Goal: Communication & Community: Ask a question

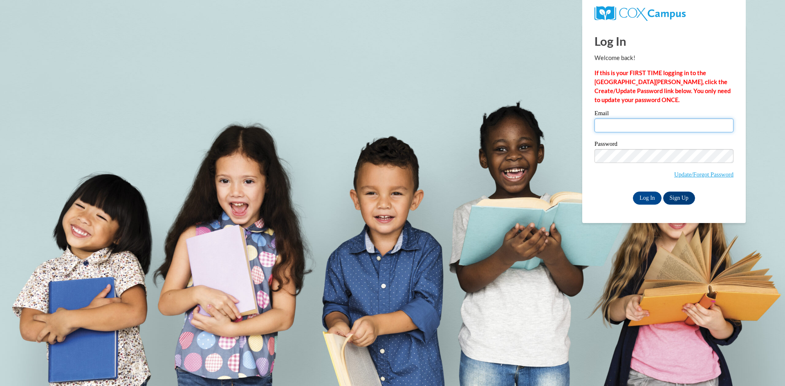
click at [635, 124] on input "Email" at bounding box center [664, 126] width 139 height 14
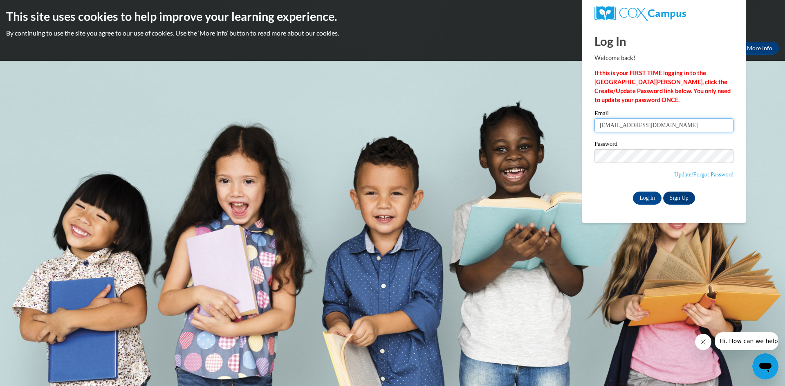
type input "[EMAIL_ADDRESS][DOMAIN_NAME]"
click at [638, 200] on input "Log In" at bounding box center [647, 198] width 29 height 13
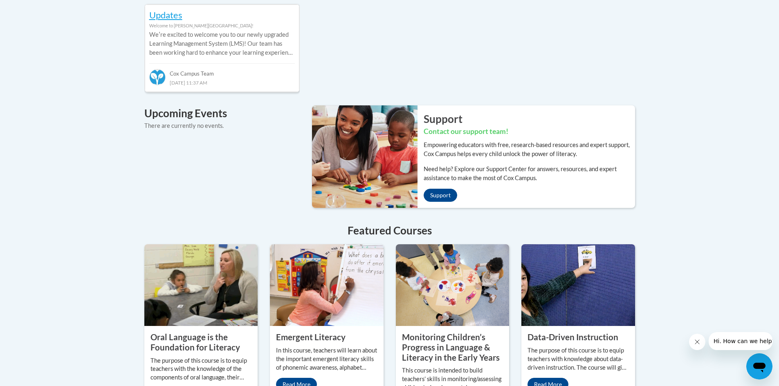
scroll to position [746, 0]
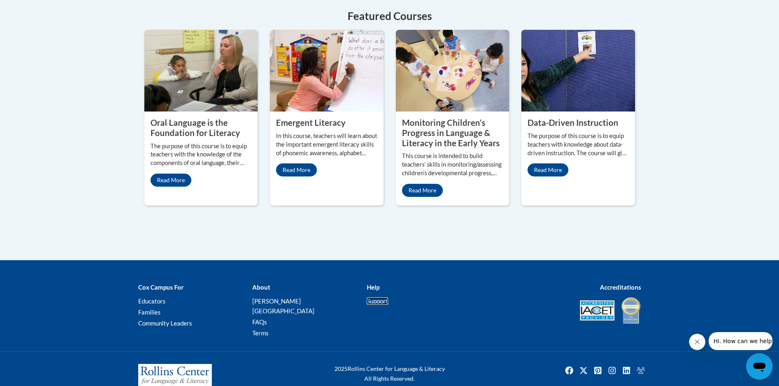
click at [375, 298] on link "Support" at bounding box center [377, 301] width 21 height 7
click at [373, 284] on b "Help" at bounding box center [373, 287] width 13 height 7
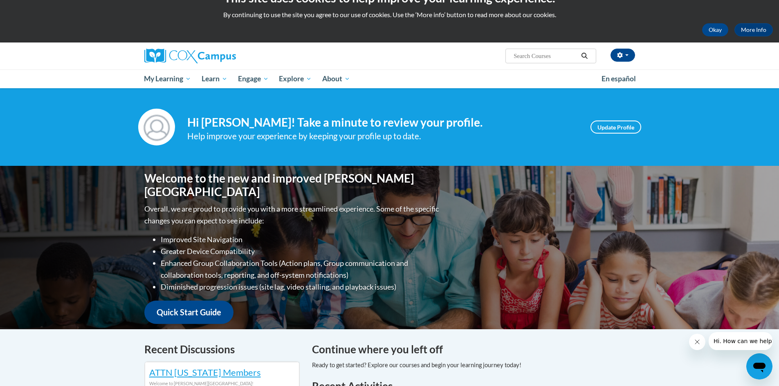
scroll to position [10, 0]
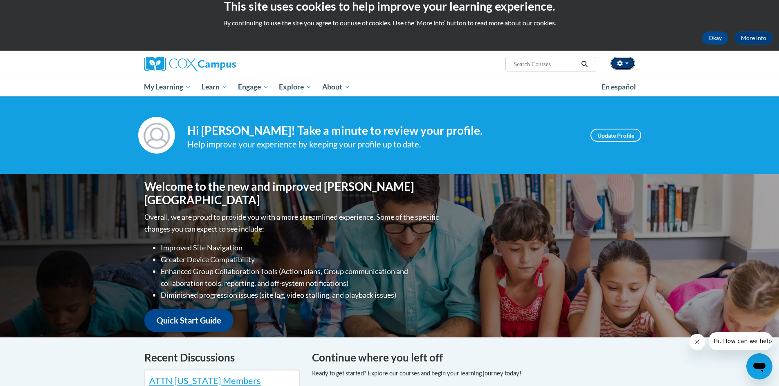
click at [626, 64] on span "button" at bounding box center [626, 64] width 3 height 2
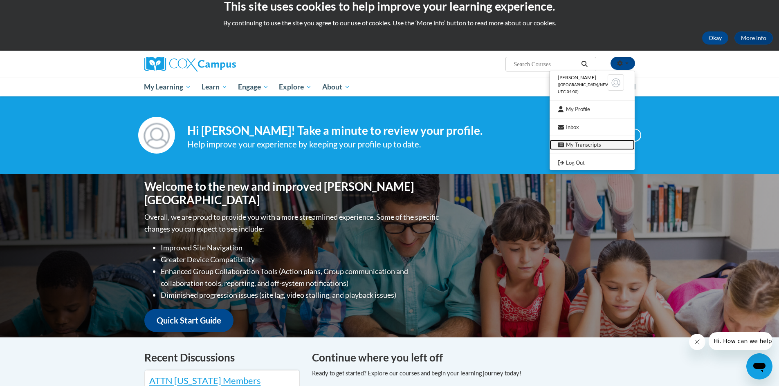
click at [597, 142] on link "My Transcripts" at bounding box center [592, 145] width 85 height 10
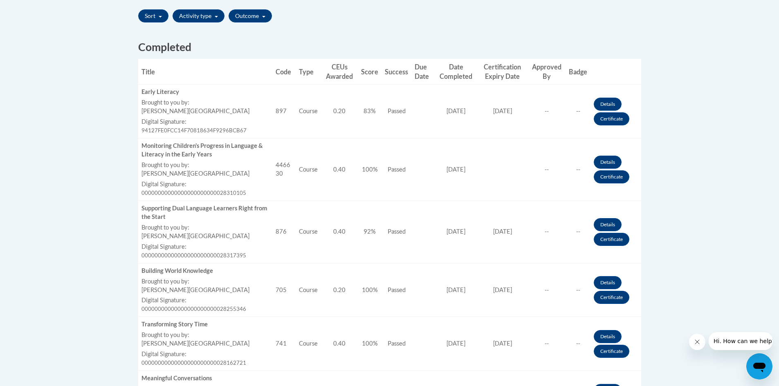
scroll to position [327, 0]
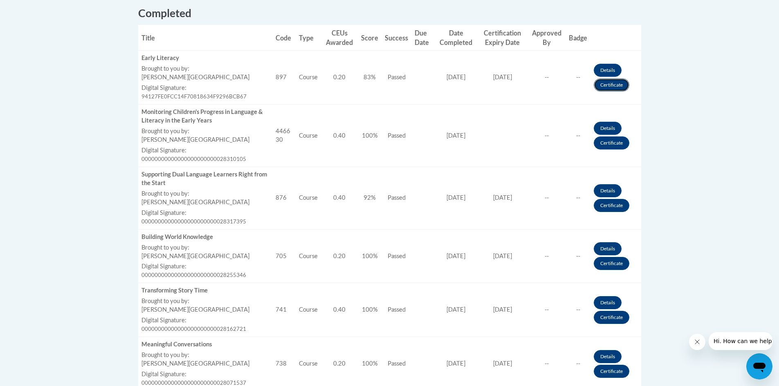
click at [615, 86] on link "Certificate" at bounding box center [612, 85] width 36 height 13
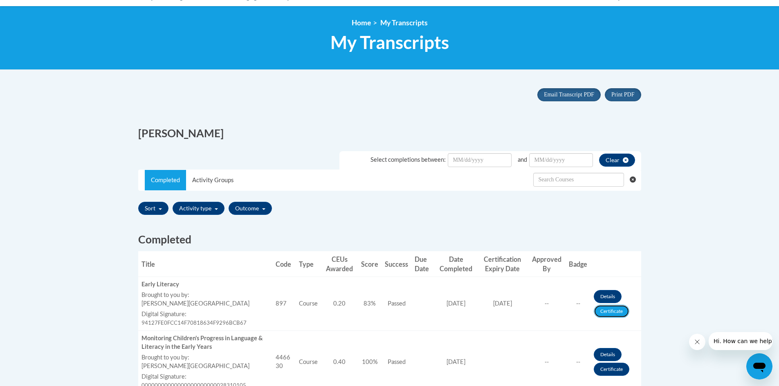
scroll to position [82, 0]
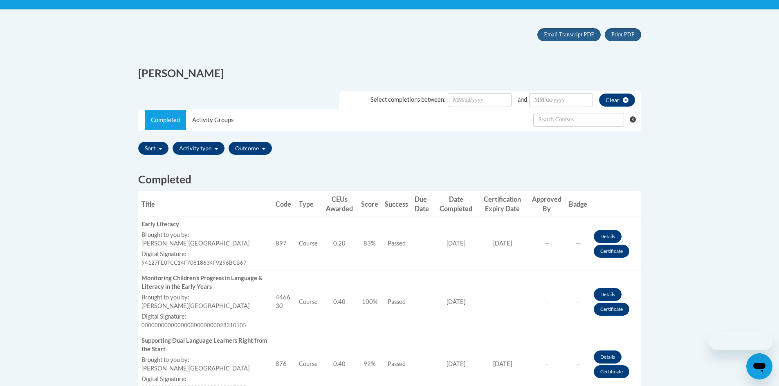
scroll to position [82, 0]
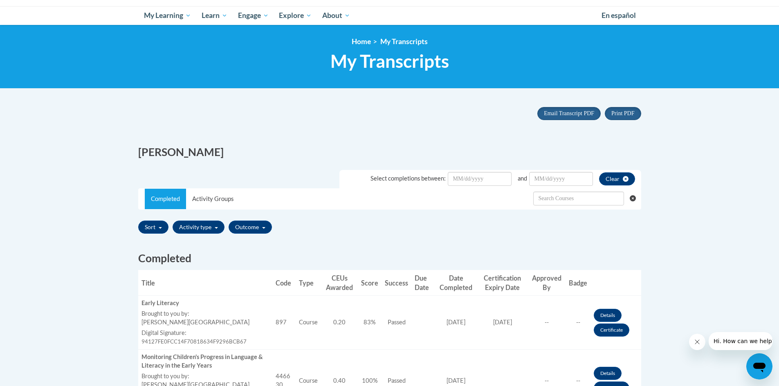
click at [761, 366] on icon "Open messaging window" at bounding box center [759, 368] width 12 height 10
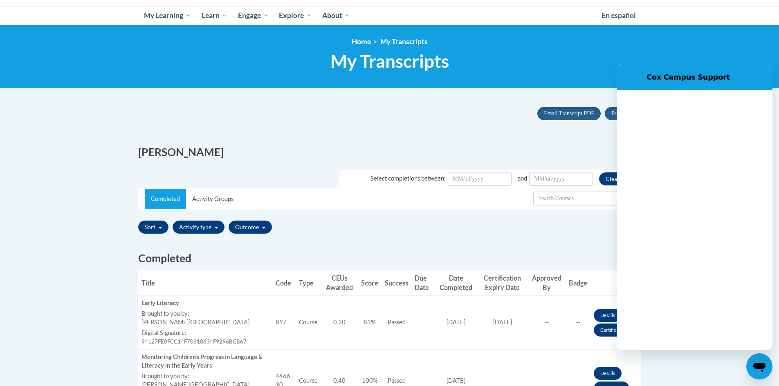
scroll to position [0, 0]
type textarea "x"
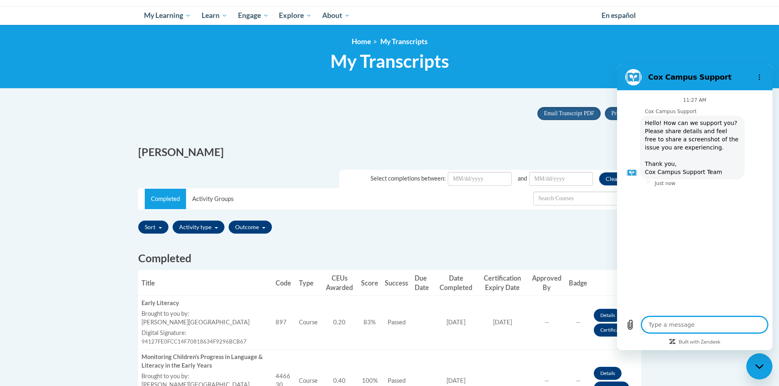
type textarea "H"
type textarea "x"
type textarea "He"
type textarea "x"
type textarea "Hel"
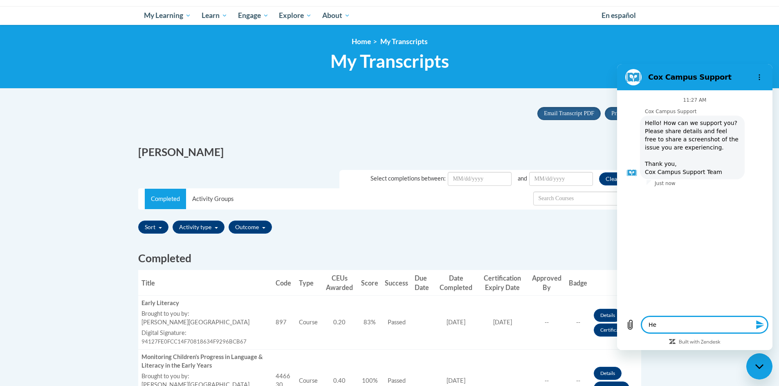
type textarea "x"
type textarea "Hell"
type textarea "x"
type textarea "Hello"
type textarea "x"
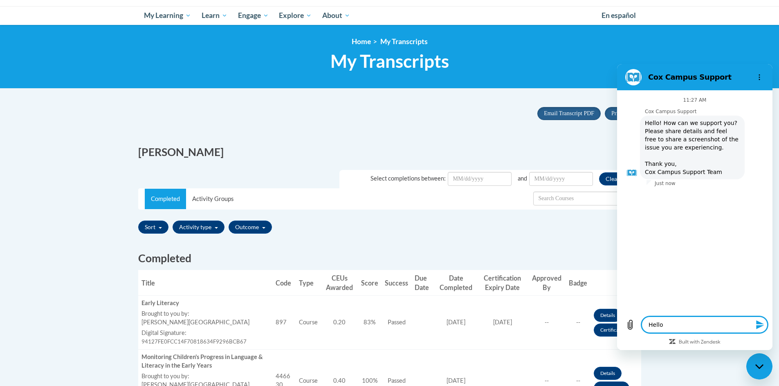
type textarea "Hello,"
type textarea "x"
type textarea "Hello,"
type textarea "x"
type textarea "Hello, I"
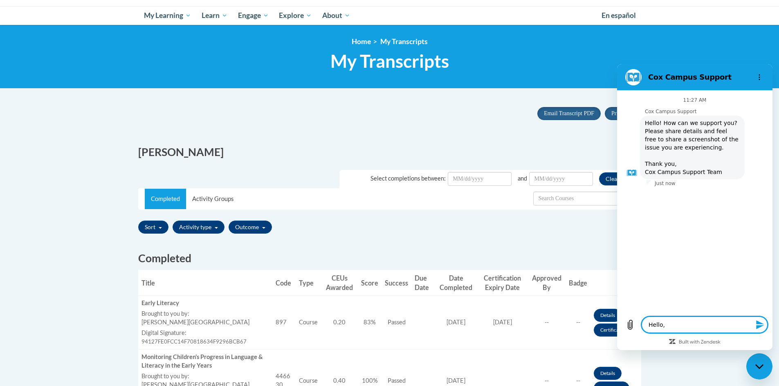
type textarea "x"
type textarea "Hello, I"
type textarea "x"
type textarea "Hello, I c"
type textarea "x"
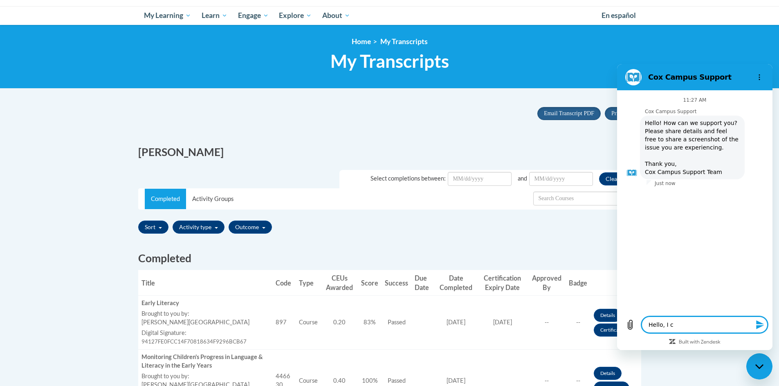
type textarea "Hello, I co"
type textarea "x"
type textarea "Hello, I com"
type textarea "x"
type textarea "Hello, I comp"
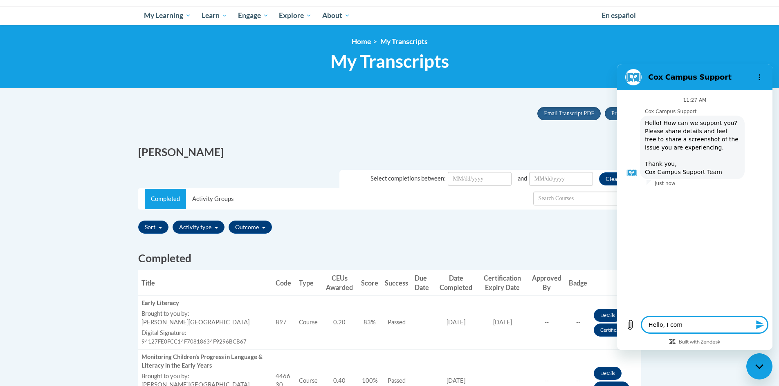
type textarea "x"
type textarea "Hello, I compl"
type textarea "x"
type textarea "Hello, I comple"
type textarea "x"
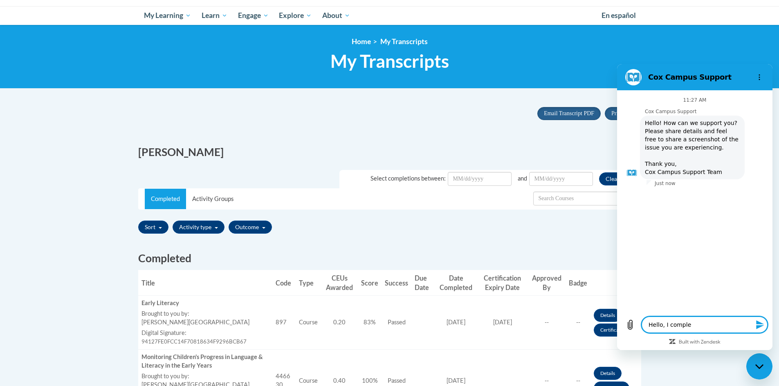
type textarea "Hello, I complet"
type textarea "x"
type textarea "Hello, I complete"
type textarea "x"
type textarea "Hello, I completed"
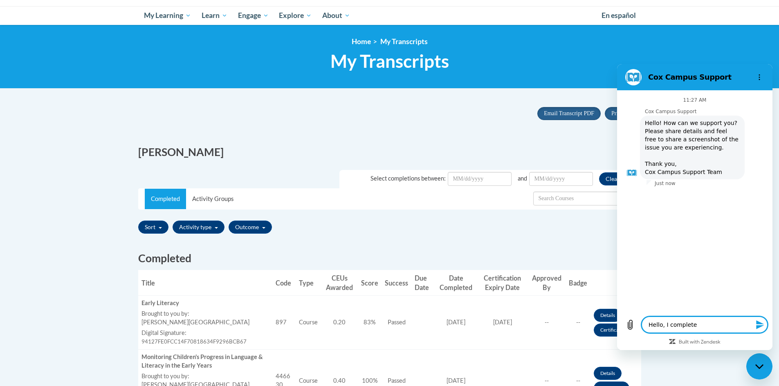
type textarea "x"
type textarea "Hello, I completed"
type textarea "x"
type textarea "Hello, I completed t"
type textarea "x"
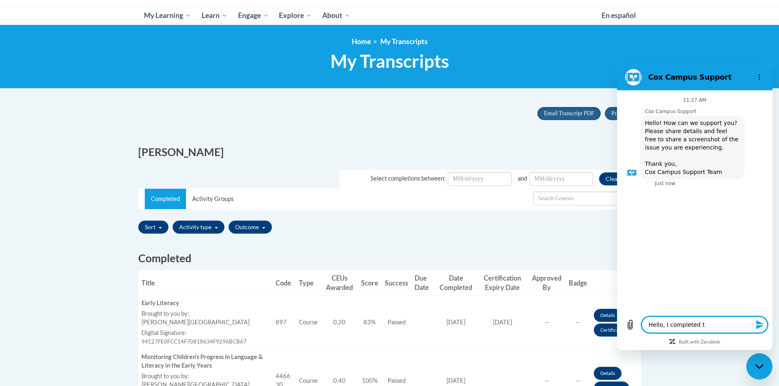
type textarea "Hello, I completed th"
type textarea "x"
type textarea "Hello, I completed the"
type textarea "x"
type textarea "Hello, I completed the"
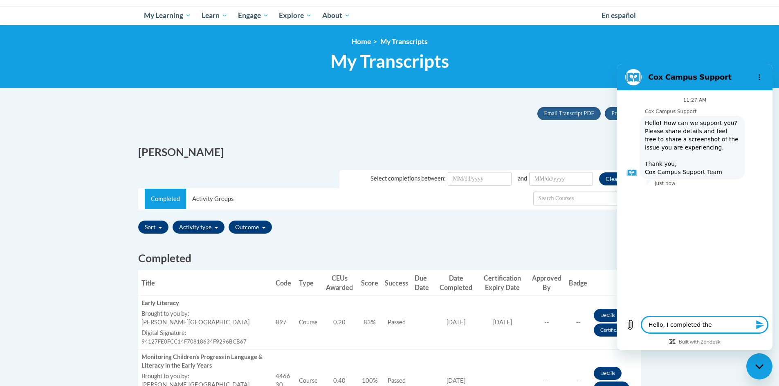
type textarea "x"
type textarea "Hello, I completed the E"
type textarea "x"
type textarea "Hello, I completed the Ea"
type textarea "x"
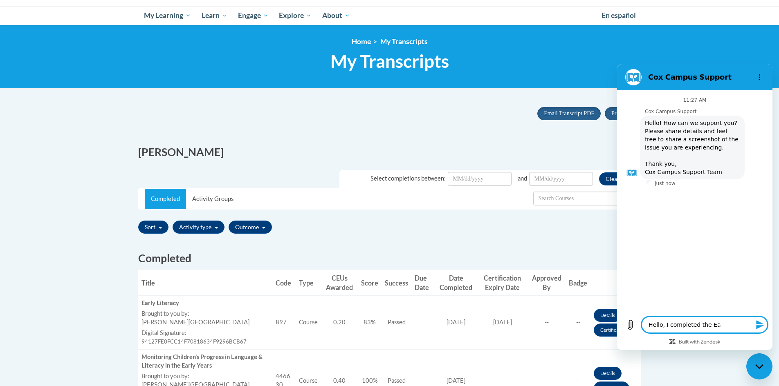
type textarea "Hello, I completed the Ear"
type textarea "x"
type textarea "Hello, I completed the [PERSON_NAME]"
type textarea "x"
type textarea "Hello, I completed the Early"
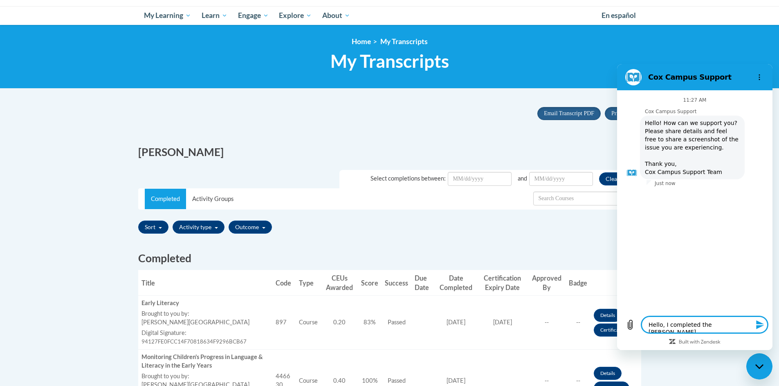
type textarea "x"
type textarea "Hello, I completed the Early"
type textarea "x"
type textarea "Hello, I completed the Early L"
type textarea "x"
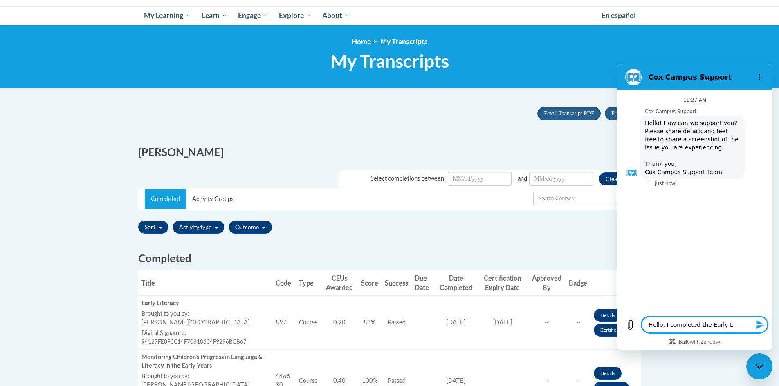
type textarea "Hello, I completed the Early Li"
type textarea "x"
type textarea "Hello, I completed the Early Lit"
type textarea "x"
type textarea "Hello, I completed the Early Lite"
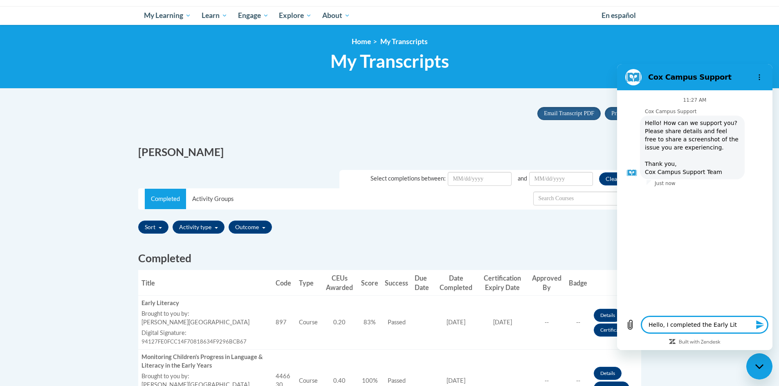
type textarea "x"
type textarea "Hello, I completed the Early Liter"
type textarea "x"
type textarea "Hello, I completed the Early Litera"
type textarea "x"
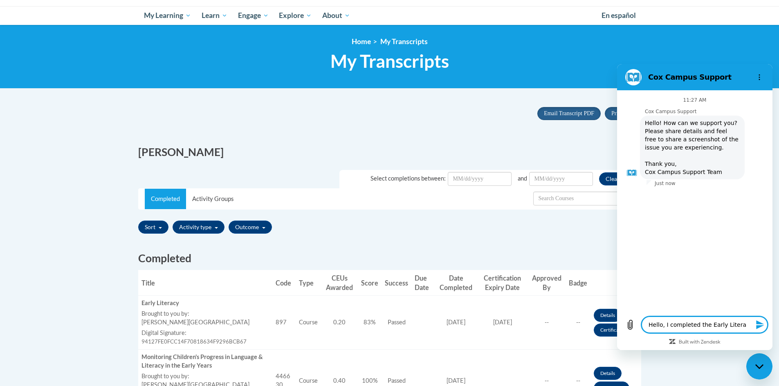
type textarea "Hello, I completed the Early Literac"
type textarea "x"
type textarea "Hello, I completed the Early Literacy"
type textarea "x"
type textarea "Hello, I completed the Early Literacy"
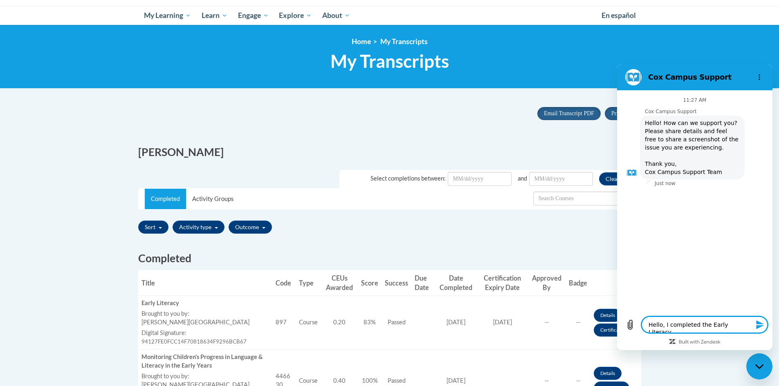
type textarea "x"
type textarea "Hello, I completed the Early Literacy m"
type textarea "x"
type textarea "Hello, I completed the Early Literacy mo"
type textarea "x"
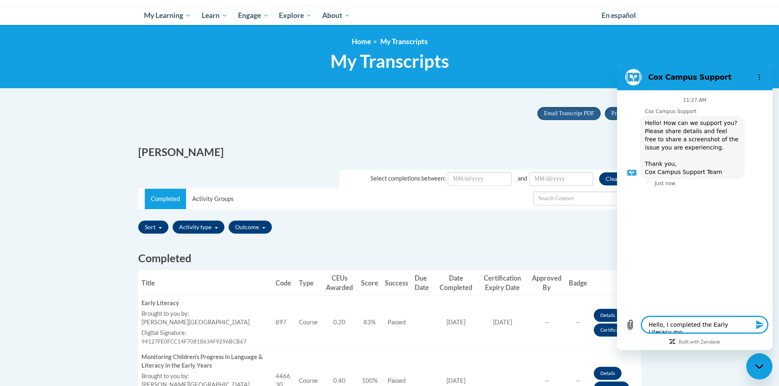
type textarea "Hello, I completed the Early Literacy mod"
type textarea "x"
type textarea "Hello, I completed the Early Literacy modu"
type textarea "x"
type textarea "Hello, I completed the Early Literacy modul"
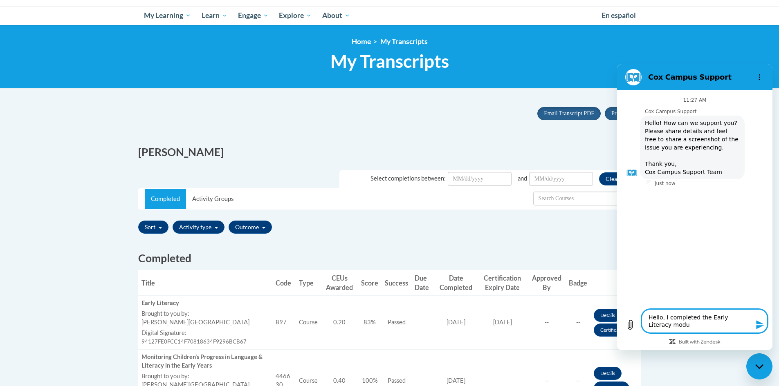
type textarea "x"
type textarea "Hello, I completed the Early Literacy module"
type textarea "x"
type textarea "Hello, I completed the Early Literacy module"
type textarea "x"
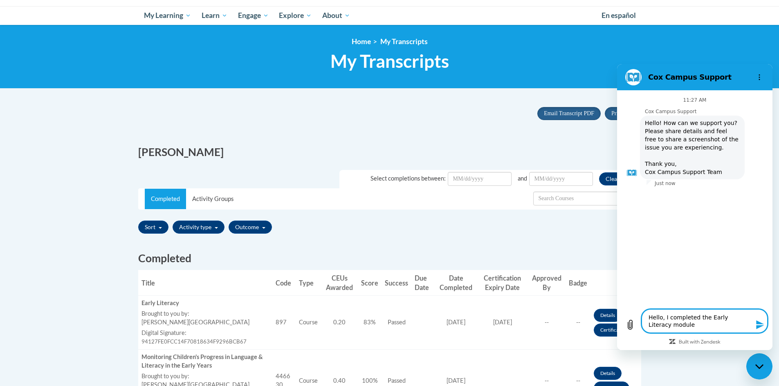
type textarea "Hello, I completed the Early Literacy module b"
type textarea "x"
type textarea "Hello, I completed the Early Literacy module bu"
type textarea "x"
type textarea "Hello, I completed the Early Literacy module but"
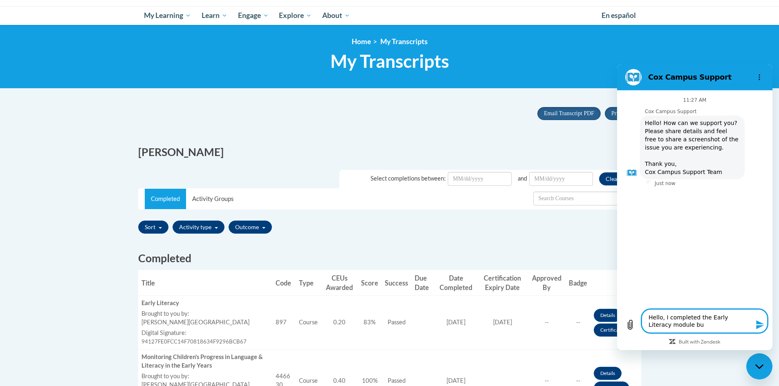
type textarea "x"
type textarea "Hello, I completed the Early Literacy module but"
type textarea "x"
type textarea "Hello, I completed the Early Literacy module but n"
type textarea "x"
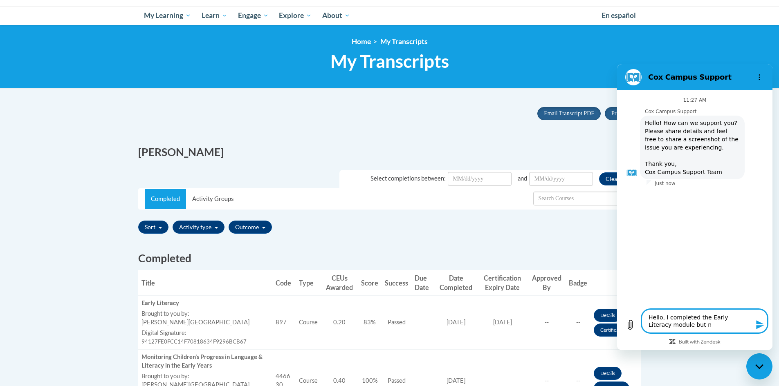
type textarea "Hello, I completed the Early Literacy module but nt"
type textarea "x"
type textarea "Hello, I completed the Early Literacy module but n"
type textarea "x"
type textarea "Hello, I completed the Early Literacy module but"
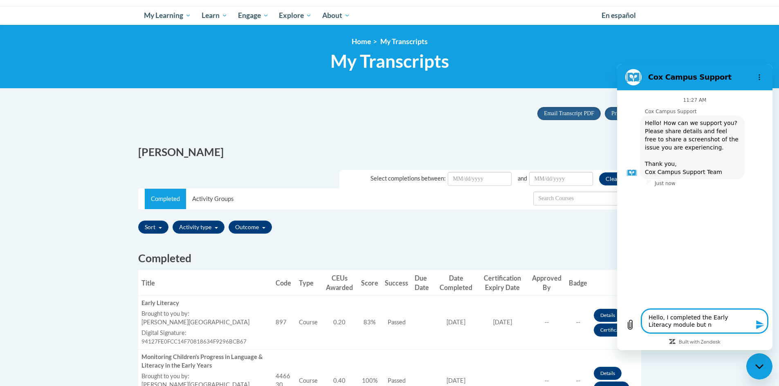
type textarea "x"
type textarea "Hello, I completed the Early Literacy module but t"
type textarea "x"
type textarea "Hello, I completed the Early Literacy module but th"
type textarea "x"
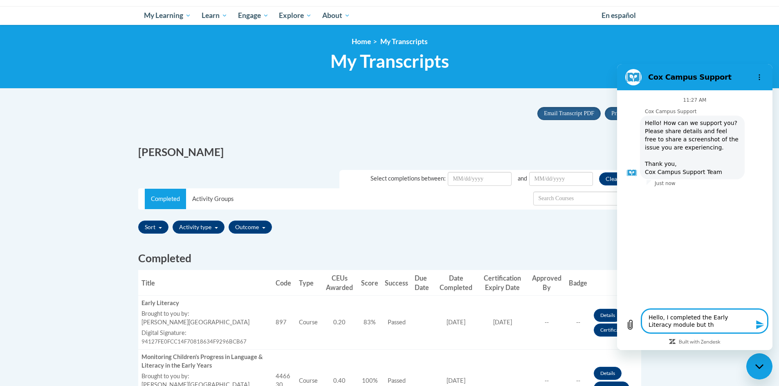
type textarea "Hello, I completed the Early Literacy module but tha"
type textarea "x"
type textarea "Hello, I completed the Early Literacy module but that"
type textarea "x"
type textarea "Hello, I completed the Early Literacy module but that"
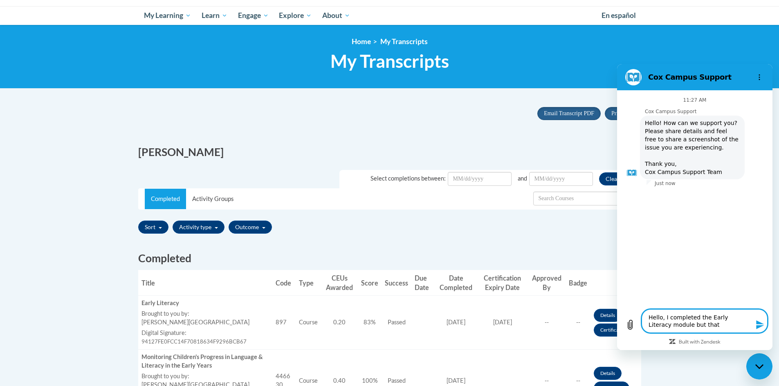
type textarea "x"
type textarea "Hello, I completed the Early Literacy module but that c"
type textarea "x"
type textarea "Hello, I completed the Early Literacy module but that cr"
type textarea "x"
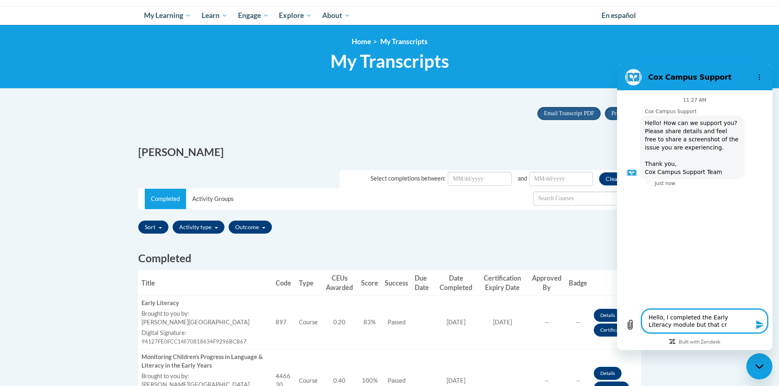
type textarea "Hello, I completed the Early Literacy module but that cre"
type textarea "x"
type textarea "Hello, I completed the Early Literacy module but that cred"
type textarea "x"
type textarea "Hello, I completed the Early Literacy module but that credi"
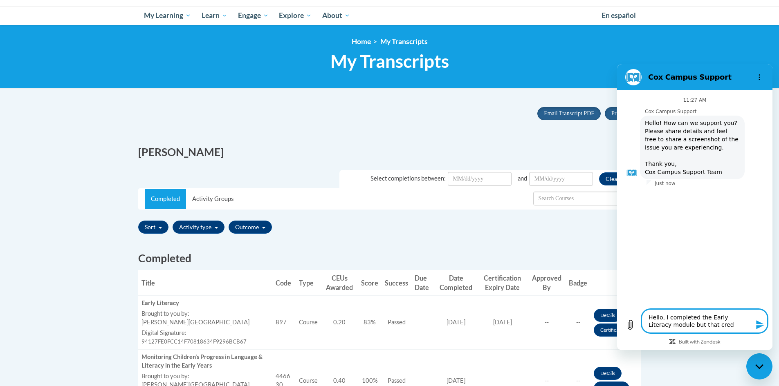
type textarea "x"
type textarea "Hello, I completed the Early Literacy module but that credit"
type textarea "x"
type textarea "Hello, I completed the Early Literacy module but that credit"
type textarea "x"
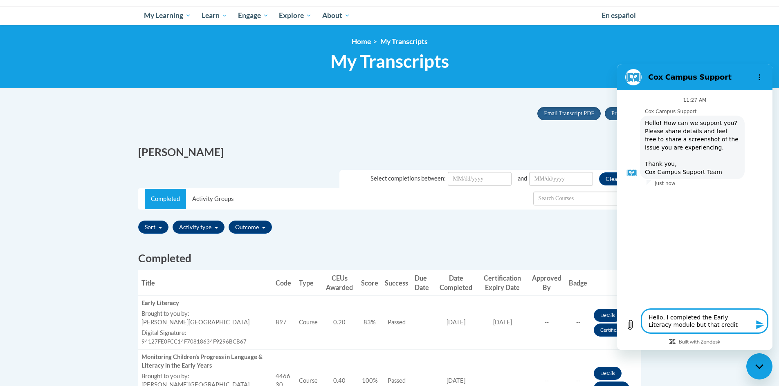
type textarea "Hello, I completed the Early Literacy module but that credit i"
type textarea "x"
type textarea "Hello, I completed the Early Literacy module but that credit is"
type textarea "x"
type textarea "Hello, I completed the Early Literacy module but that credit is"
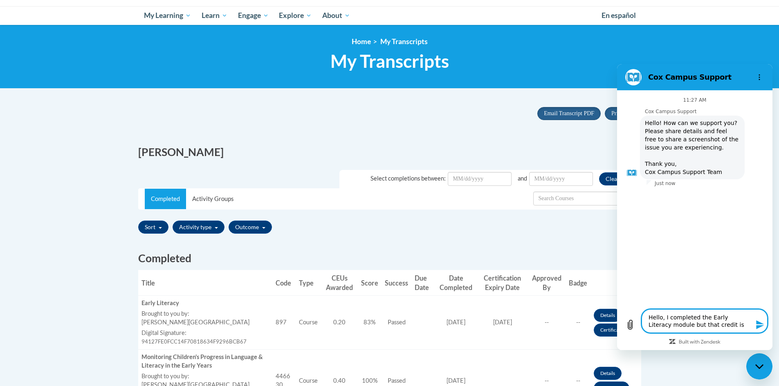
type textarea "x"
type textarea "Hello, I completed the Early Literacy module but that credit is n"
type textarea "x"
type textarea "Hello, I completed the Early Literacy module but that credit is no"
type textarea "x"
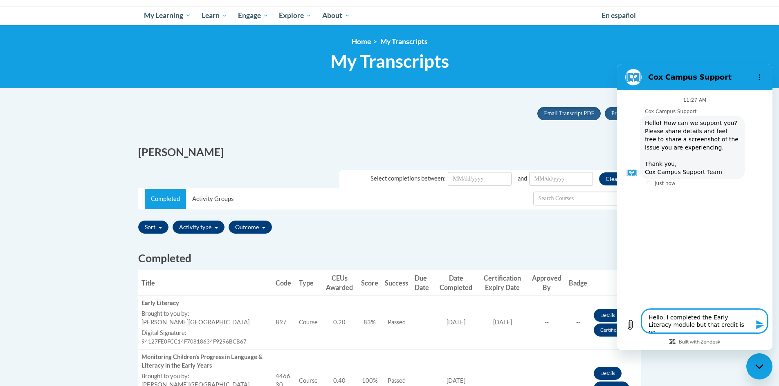
type textarea "Hello, I completed the Early Literacy module but that credit is not"
type textarea "x"
type textarea "Hello, I completed the Early Literacy module but that credit is not"
type textarea "x"
type textarea "Hello, I completed the Early Literacy module but that credit is not s"
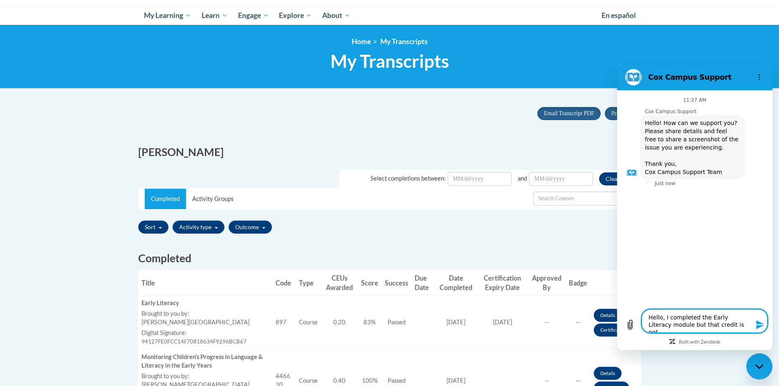
type textarea "x"
type textarea "Hello, I completed the Early Literacy module but that credit is not sh"
type textarea "x"
type textarea "Hello, I completed the Early Literacy module but that credit is not sho"
type textarea "x"
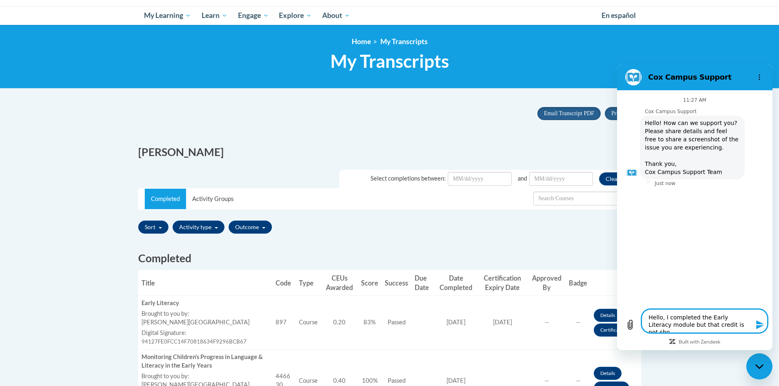
type textarea "Hello, I completed the Early Literacy module but that credit is not show"
type textarea "x"
type textarea "Hello, I completed the Early Literacy module but that credit is not showi"
type textarea "x"
type textarea "Hello, I completed the Early Literacy module but that credit is not showin"
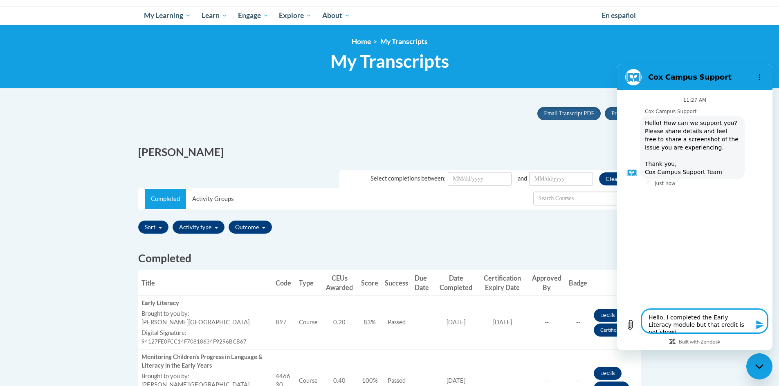
type textarea "x"
type textarea "Hello, I completed the Early Literacy module but that credit is not showing"
type textarea "x"
type textarea "Hello, I completed the Early Literacy module but that credit is not showing"
type textarea "x"
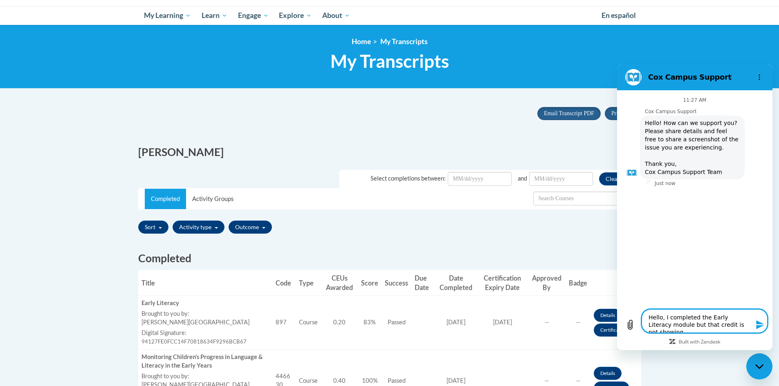
type textarea "Hello, I completed the Early Literacy module but that credit is not showing u"
type textarea "x"
type textarea "Hello, I completed the Early Literacy module but that credit is not showing up"
type textarea "x"
type textarea "Hello, I completed the Early Literacy module but that credit is not showing up"
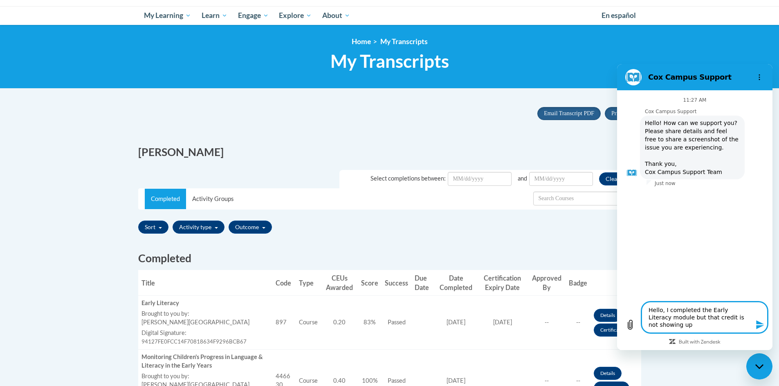
type textarea "x"
type textarea "Hello, I completed the Early Literacy module but that credit is not showing up o"
type textarea "x"
type textarea "Hello, I completed the Early Literacy module but that credit is not showing up"
type textarea "x"
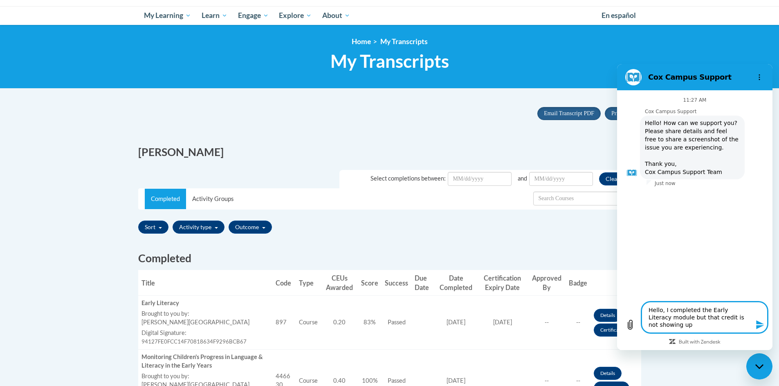
type textarea "Hello, I completed the Early Literacy module but that credit is not showing up i"
type textarea "x"
type textarea "Hello, I completed the Early Literacy module but that credit is not showing up …"
type textarea "x"
type textarea "Hello, I completed the Early Literacy module but that credit is not showing up …"
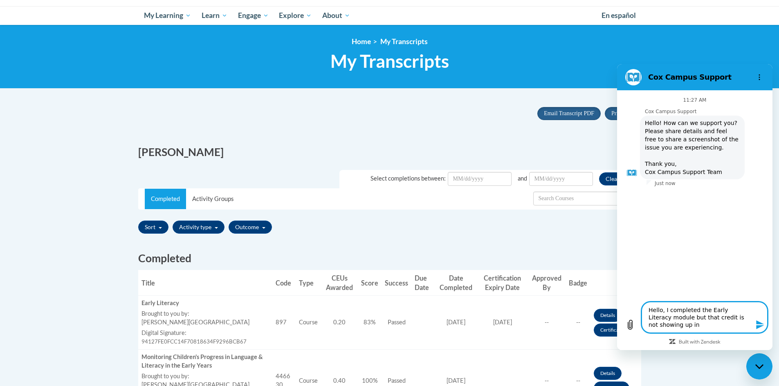
type textarea "x"
type textarea "Hello, I completed the Early Literacy module but that credit is not showing up …"
type textarea "x"
type textarea "Hello, I completed the Early Literacy module but that credit is not showing up …"
type textarea "x"
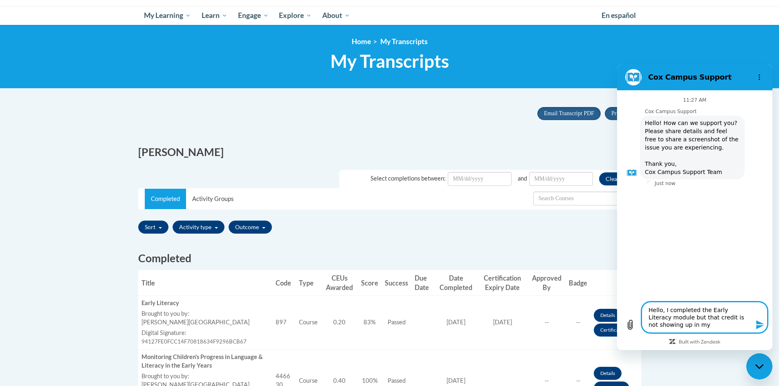
type textarea "Hello, I completed the Early Literacy module but that credit is not showing up …"
type textarea "x"
type textarea "Hello, I completed the Early Literacy module but that credit is not showing up …"
type textarea "x"
type textarea "Hello, I completed the Early Literacy module but that credit is not showing up …"
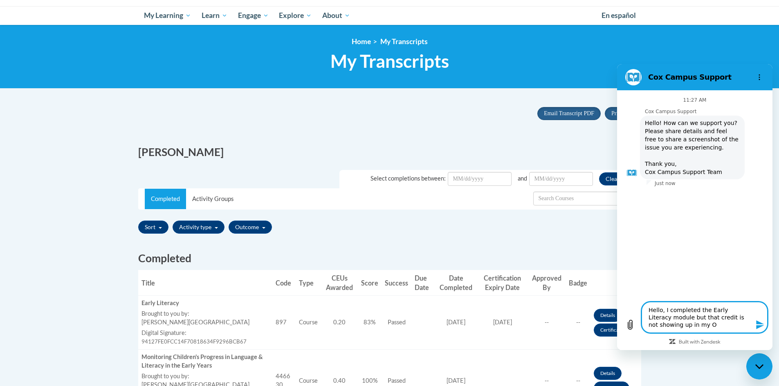
type textarea "x"
type textarea "Hello, I completed the Early Literacy module but that credit is not showing up …"
type textarea "x"
type textarea "Hello, I completed the Early Literacy module but that credit is not showing up …"
type textarea "x"
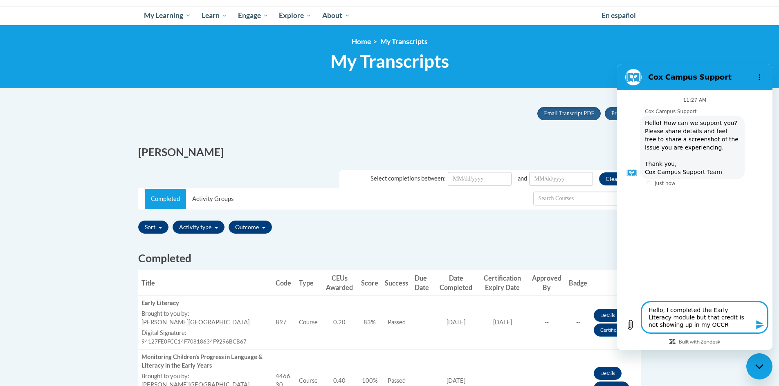
type textarea "Hello, I completed the Early Literacy module but that credit is not showing up …"
type textarea "x"
type textarea "Hello, I completed the Early Literacy module but that credit is not showing up …"
type textarea "x"
type textarea "Hello, I completed the Early Literacy module but that credit is not showing up …"
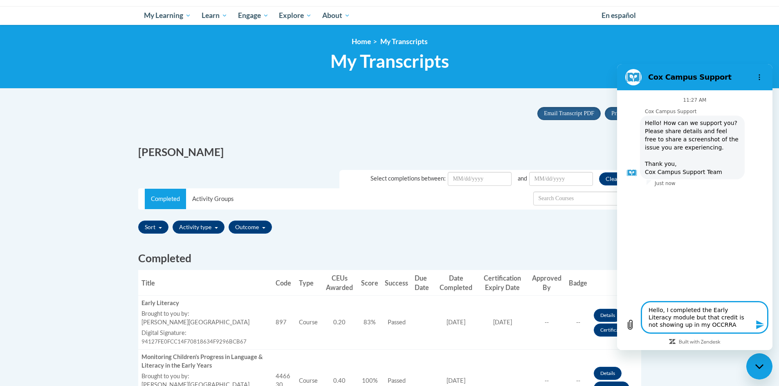
type textarea "x"
type textarea "Hello, I completed the Early Literacy module but that credit is not showing up …"
type textarea "x"
type textarea "Hello, I completed the Early Literacy module but that credit is not showing up …"
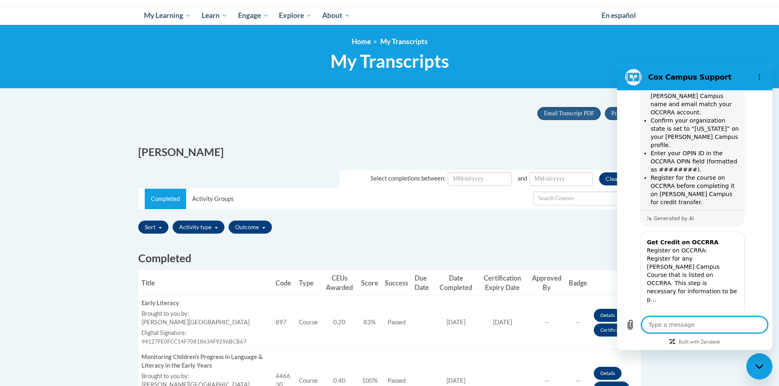
scroll to position [213, 0]
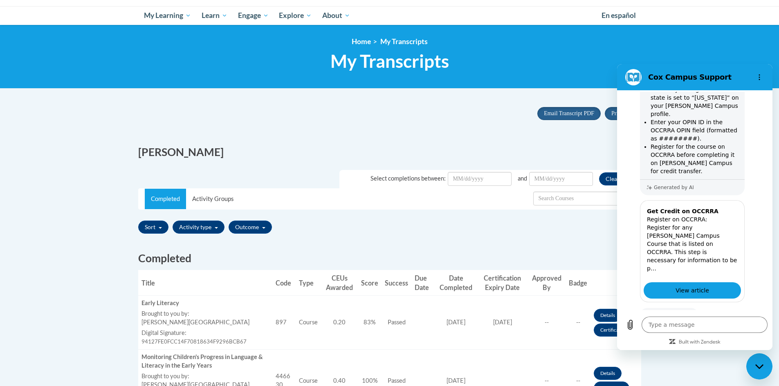
click at [744, 334] on button "No" at bounding box center [753, 342] width 22 height 16
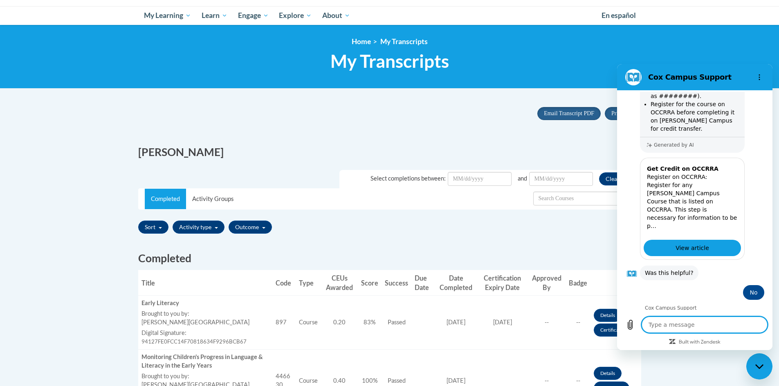
scroll to position [276, 0]
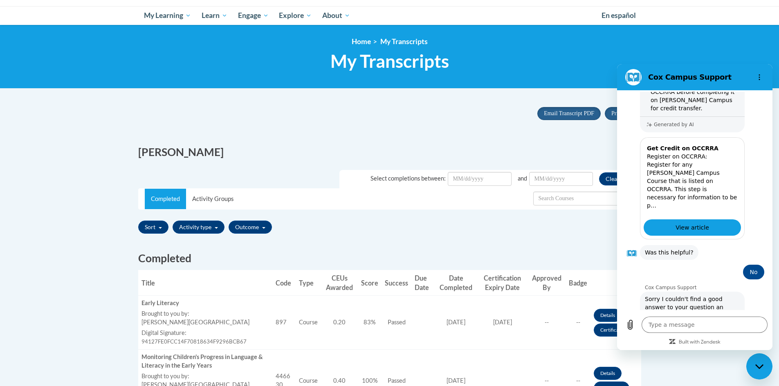
click at [723, 342] on button "Talk to a human" at bounding box center [737, 354] width 54 height 24
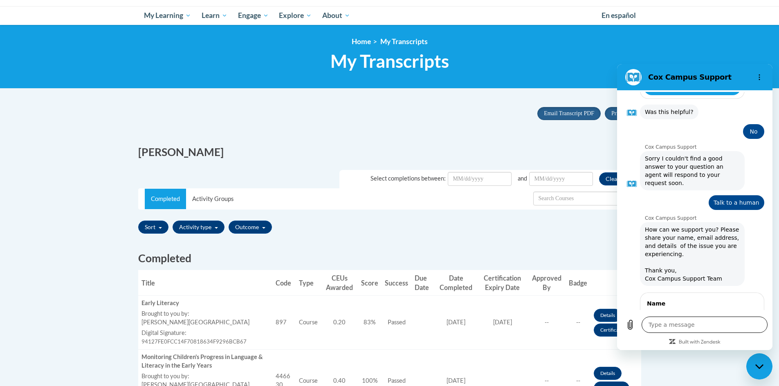
scroll to position [415, 0]
click at [733, 336] on button "Next" at bounding box center [743, 344] width 27 height 16
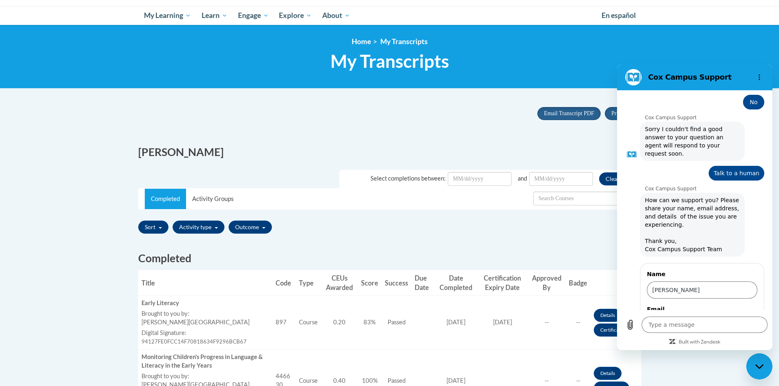
scroll to position [451, 0]
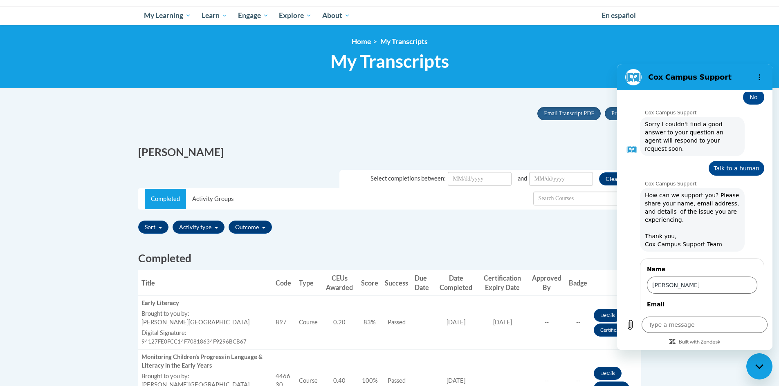
click at [737, 339] on span "Send" at bounding box center [743, 344] width 14 height 10
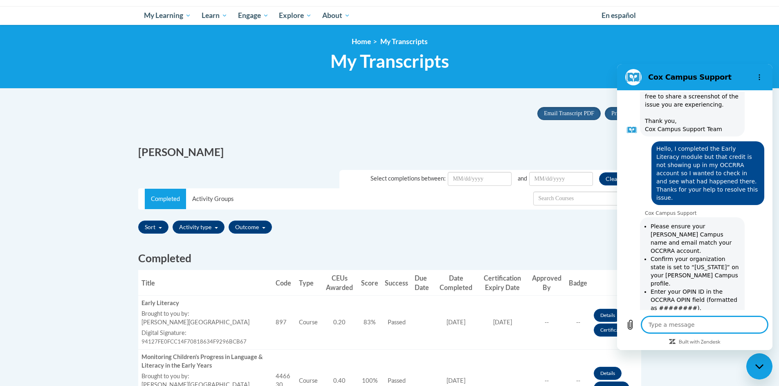
scroll to position [4, 0]
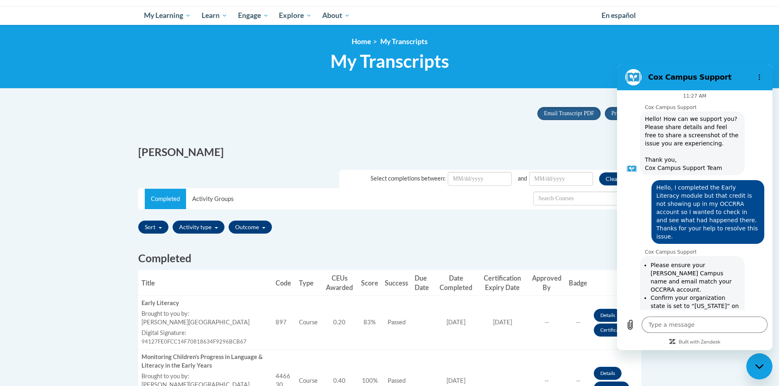
drag, startPoint x: 709, startPoint y: 198, endPoint x: 713, endPoint y: 224, distance: 26.6
click at [713, 224] on span "Hello, I completed the Early Literacy module but that credit is not showing up …" at bounding box center [708, 212] width 110 height 64
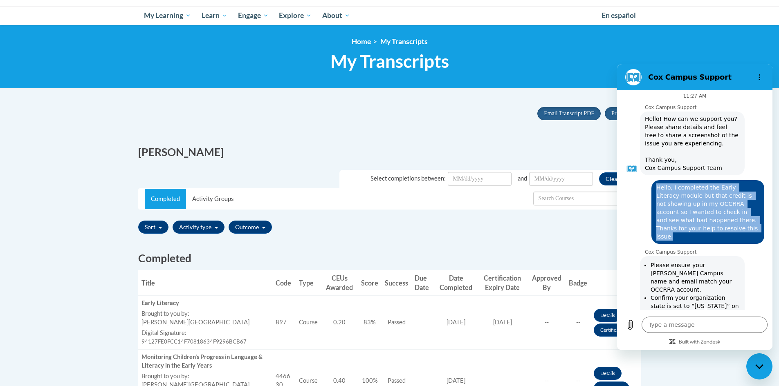
drag, startPoint x: 714, startPoint y: 229, endPoint x: 651, endPoint y: 183, distance: 77.8
click at [651, 183] on div "says: Hello, I completed the Early Literacy module but that credit is not showi…" at bounding box center [692, 209] width 146 height 69
copy span "Hello, I completed the Early Literacy module but that credit is not showing up …"
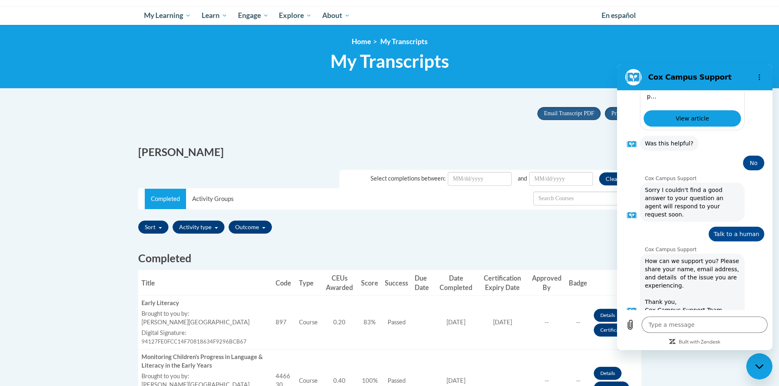
scroll to position [454, 0]
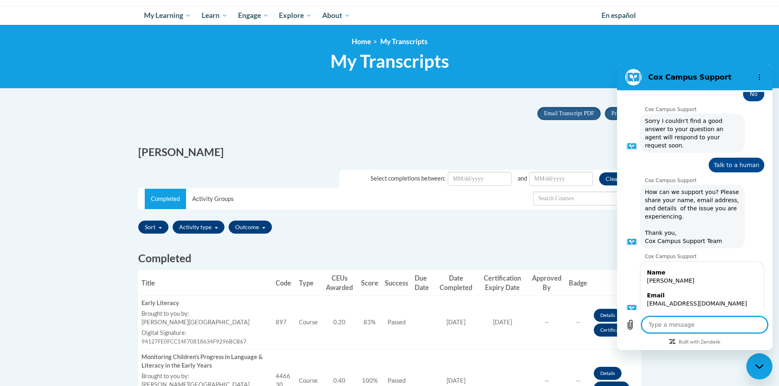
click at [680, 330] on textarea at bounding box center [705, 325] width 126 height 16
paste textarea "Hello, I completed the Early Literacy module but that credit is not showing up …"
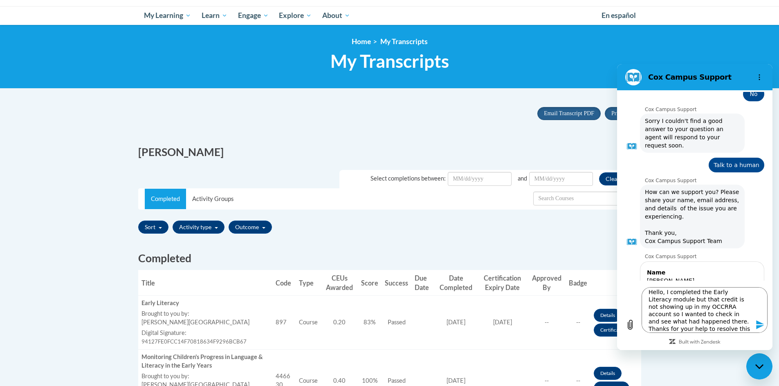
click at [759, 326] on icon "Send message" at bounding box center [760, 325] width 10 height 10
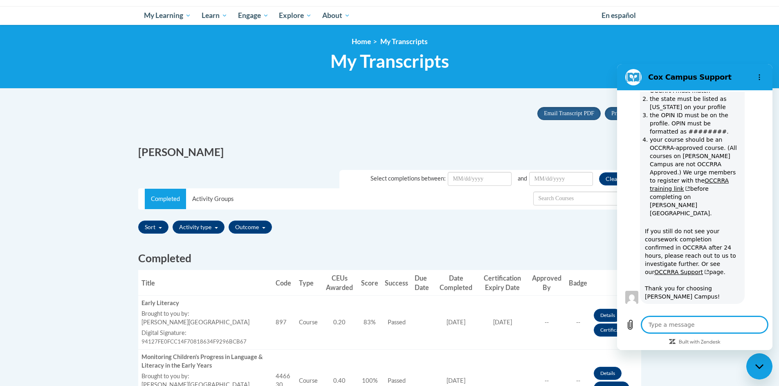
scroll to position [869, 0]
